Goal: Register for event/course

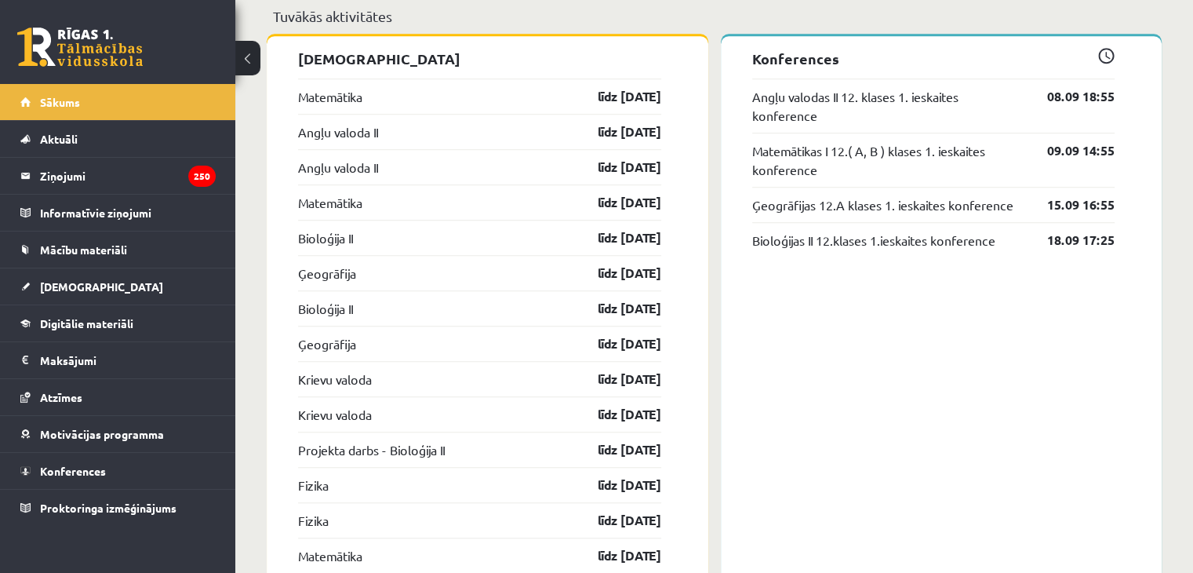
scroll to position [1263, 0]
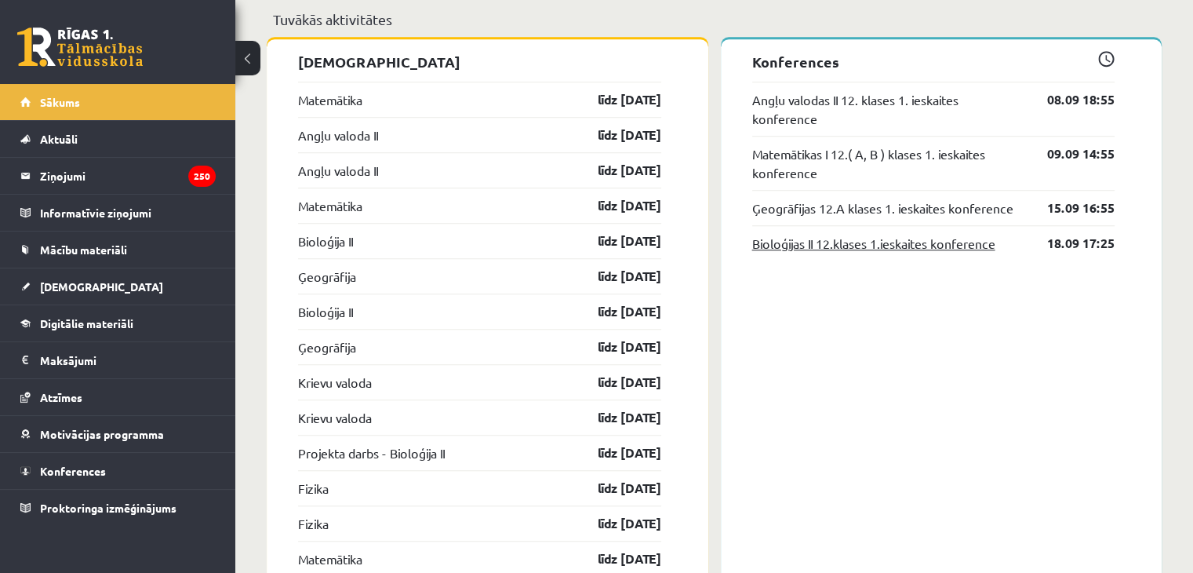
click at [822, 251] on link "Bioloģijas II 12.klases 1.ieskaites konference" at bounding box center [873, 243] width 243 height 19
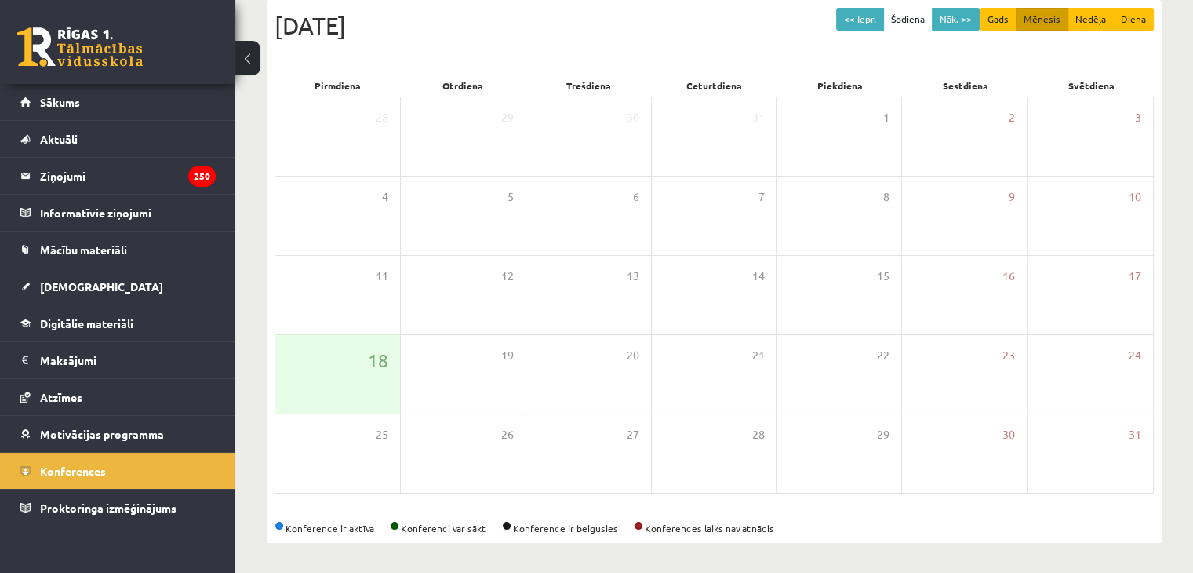
scroll to position [176, 0]
click at [963, 20] on button "Nāk. >>" at bounding box center [956, 18] width 48 height 23
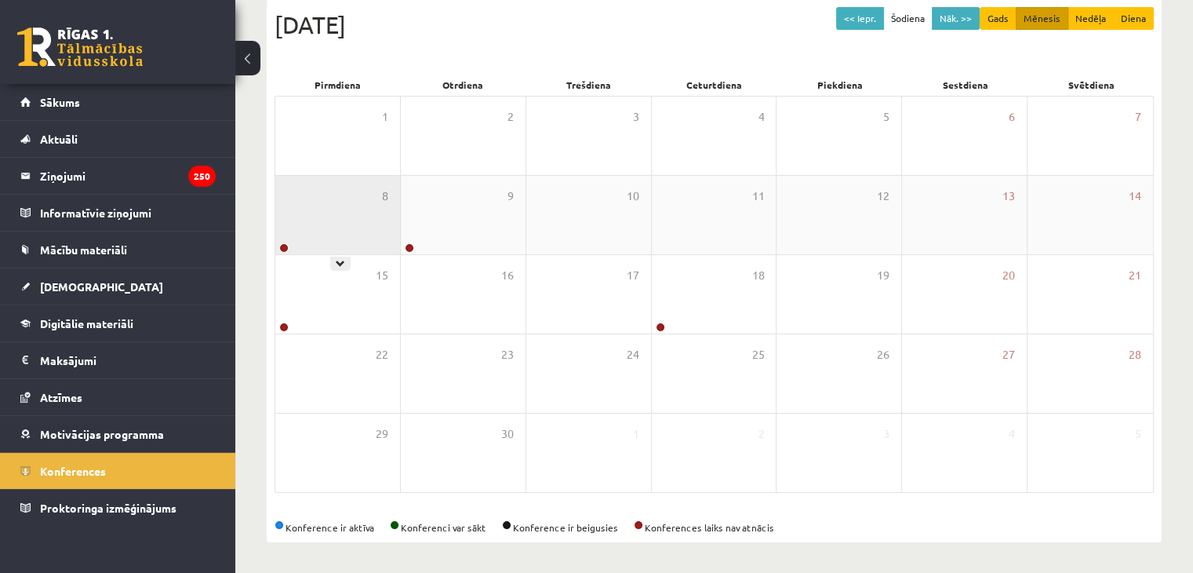
drag, startPoint x: 345, startPoint y: 224, endPoint x: 355, endPoint y: 217, distance: 11.3
click at [355, 217] on div "8" at bounding box center [337, 215] width 125 height 78
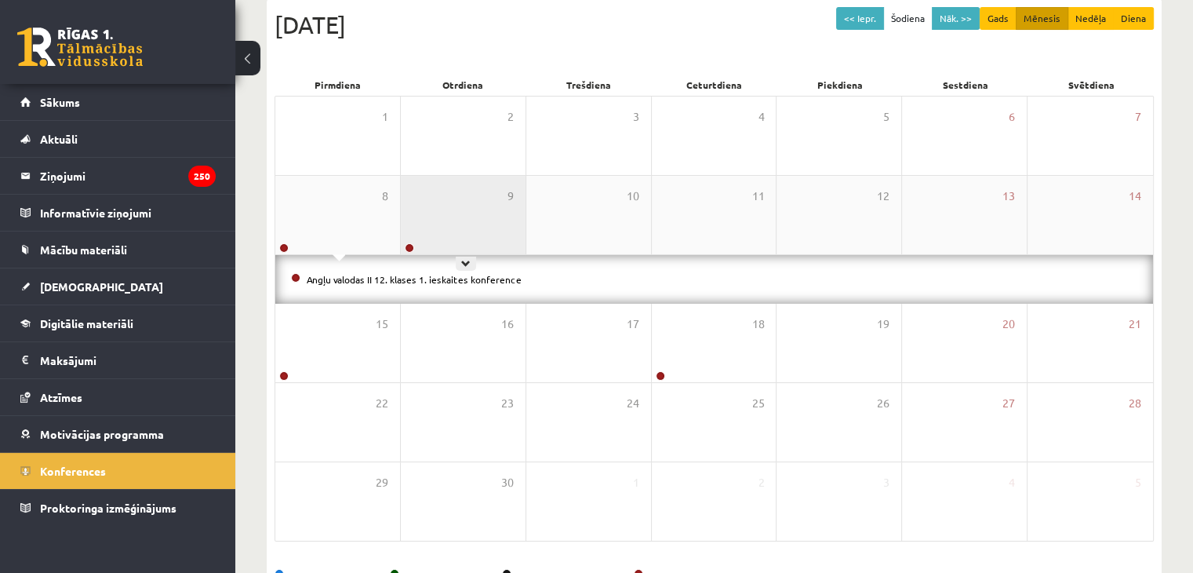
click at [435, 198] on div "9" at bounding box center [463, 215] width 125 height 78
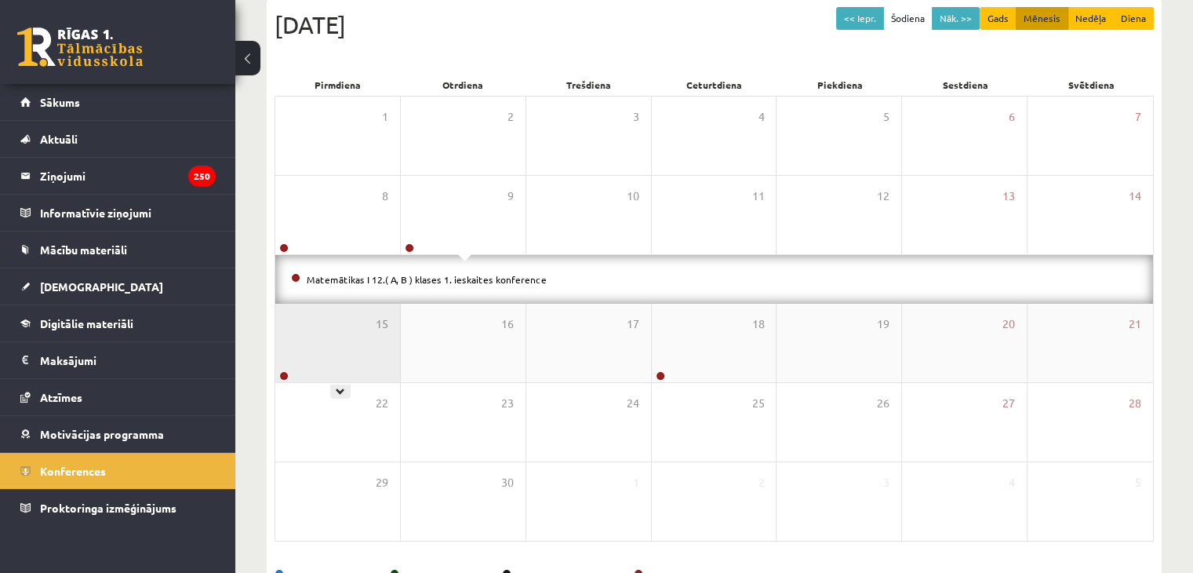
click at [331, 352] on div "15" at bounding box center [337, 343] width 125 height 78
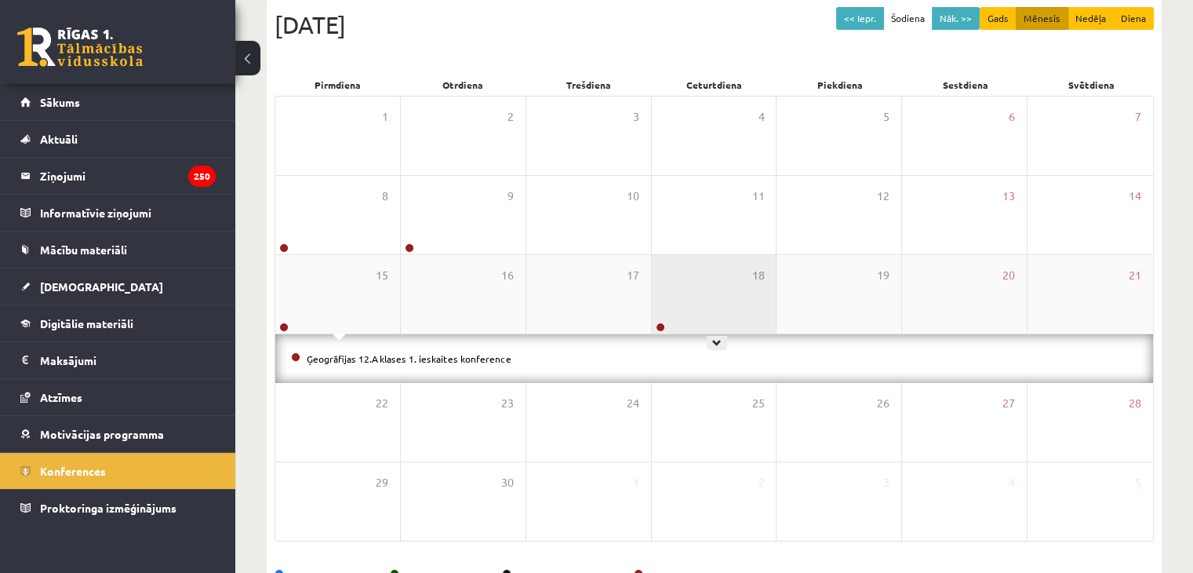
click at [681, 305] on div "18" at bounding box center [714, 294] width 125 height 78
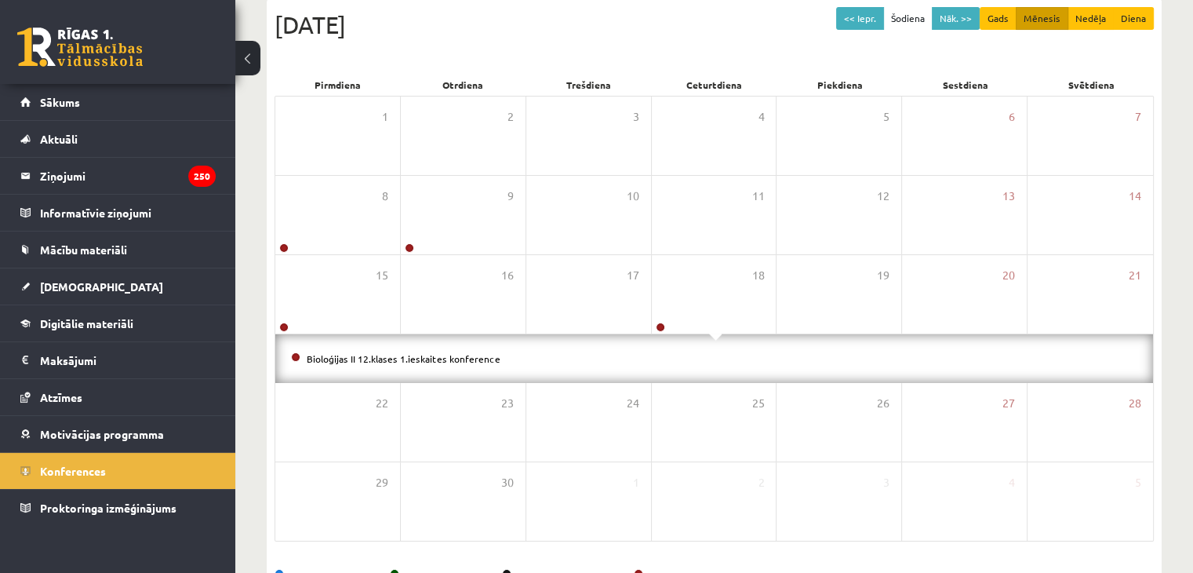
click at [270, 174] on div "<< Iepr. Šodiena Nāk. >> Gads Mēnesis Nedēļa Diena Septembris 2025 Pirmdiena Ot…" at bounding box center [714, 295] width 895 height 592
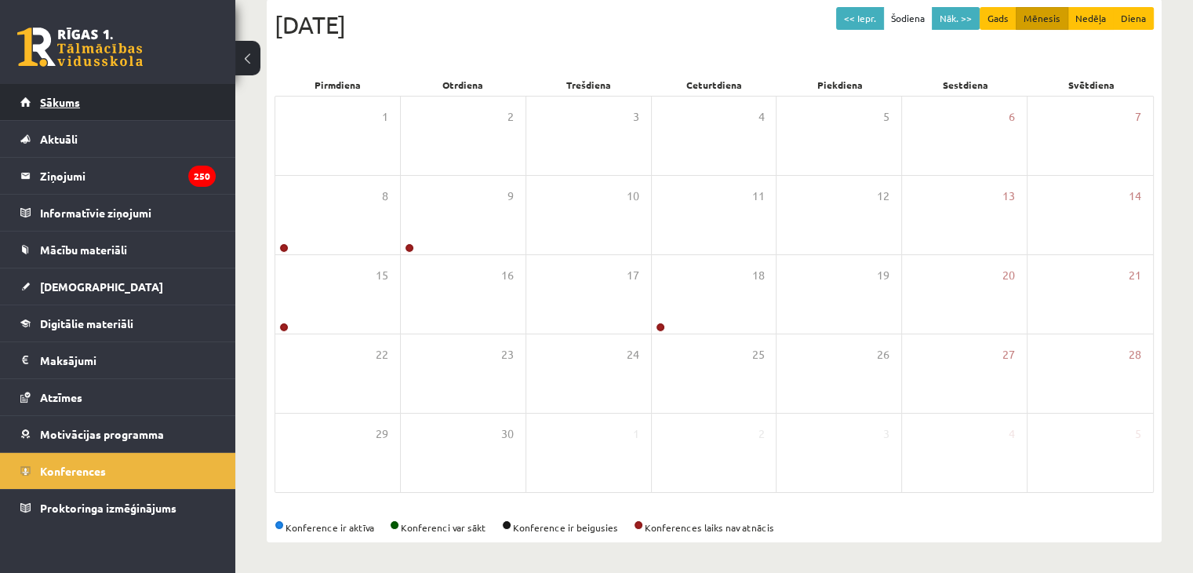
click at [55, 97] on span "Sākums" at bounding box center [60, 102] width 40 height 14
